Goal: Navigation & Orientation: Find specific page/section

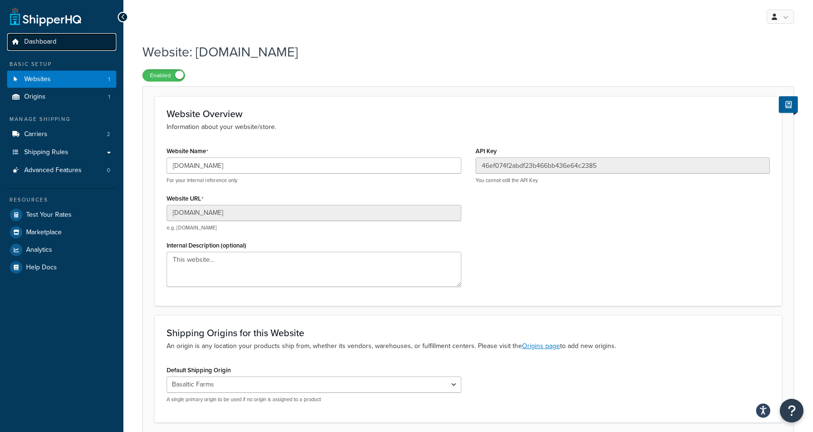
click at [61, 47] on link "Dashboard" at bounding box center [61, 42] width 109 height 18
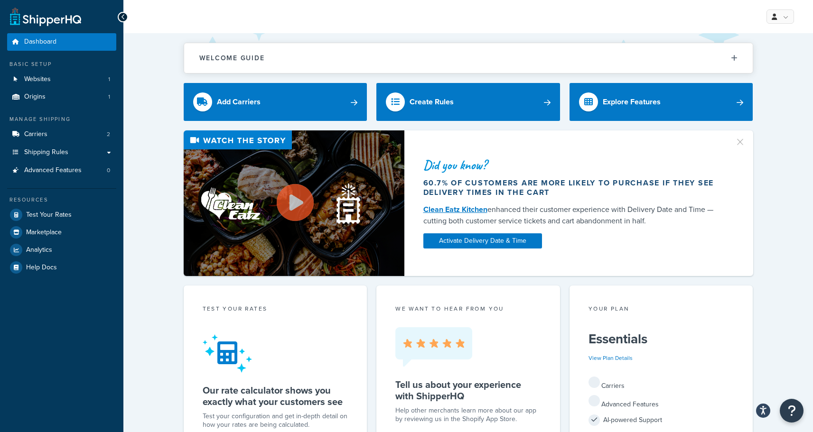
click at [55, 22] on link at bounding box center [45, 16] width 71 height 19
click at [124, 18] on icon at bounding box center [123, 17] width 4 height 7
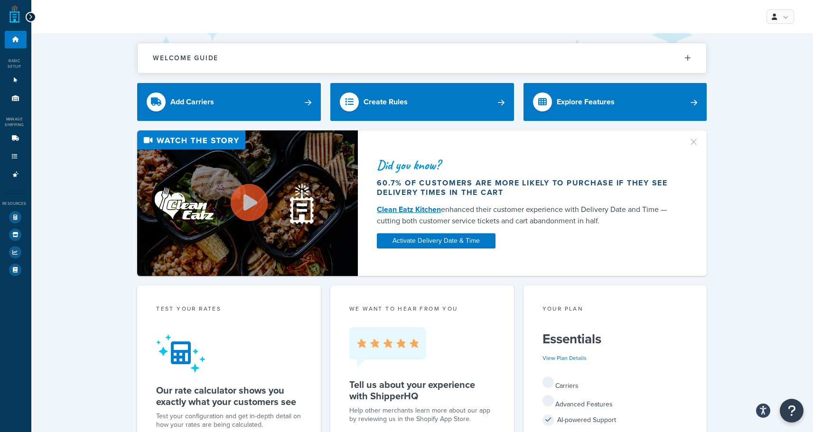
click at [30, 13] on div at bounding box center [31, 17] width 10 height 10
click at [15, 43] on link "Dashboard" at bounding box center [16, 40] width 22 height 18
click at [28, 17] on icon at bounding box center [30, 17] width 4 height 7
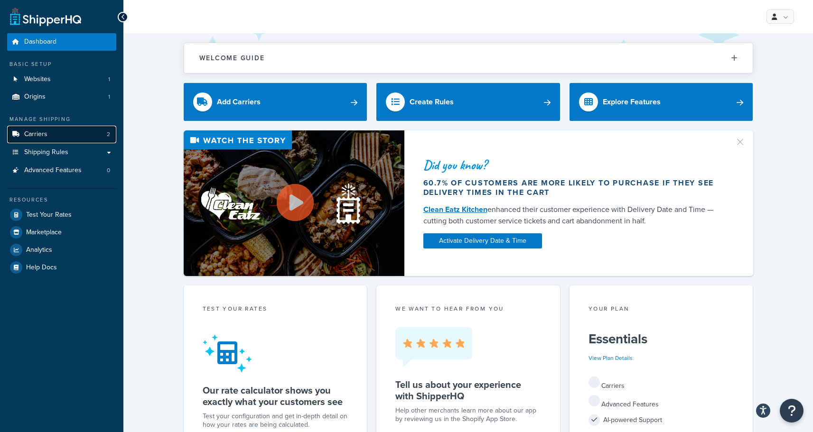
click at [32, 131] on span "Carriers" at bounding box center [35, 134] width 23 height 8
